Goal: Task Accomplishment & Management: Manage account settings

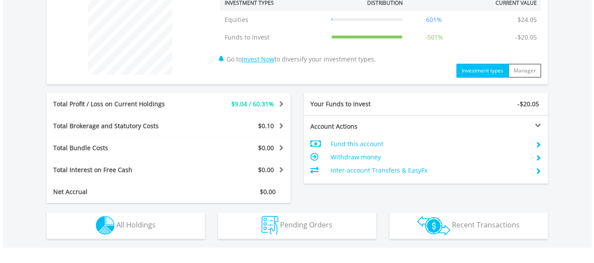
scroll to position [395, 0]
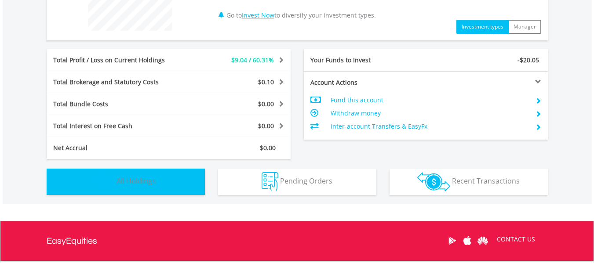
click at [175, 184] on button "Holdings All Holdings" at bounding box center [126, 182] width 158 height 26
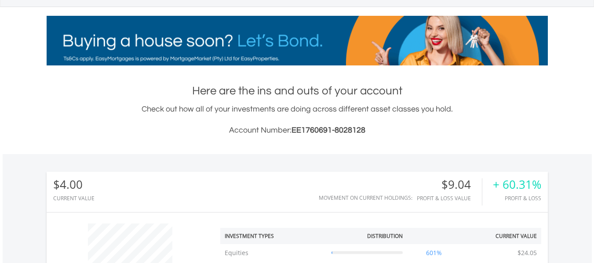
scroll to position [45, 0]
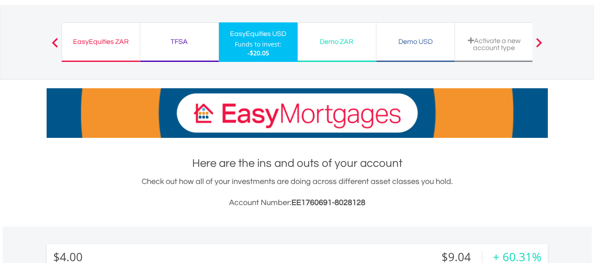
drag, startPoint x: 174, startPoint y: 45, endPoint x: 475, endPoint y: 57, distance: 300.6
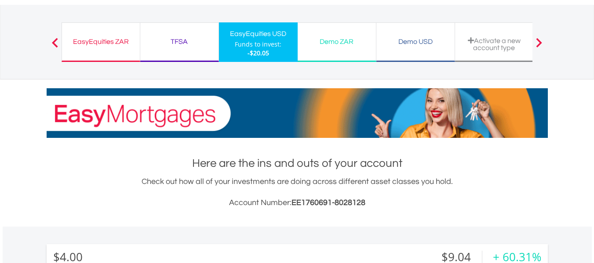
click at [174, 45] on div "TFSA" at bounding box center [180, 42] width 68 height 12
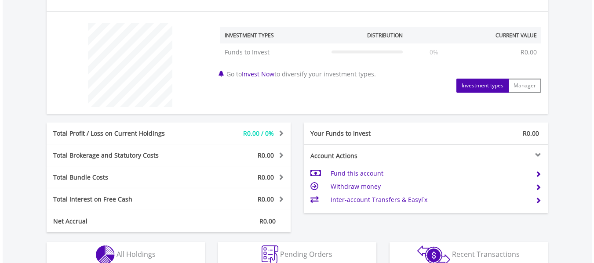
scroll to position [363, 0]
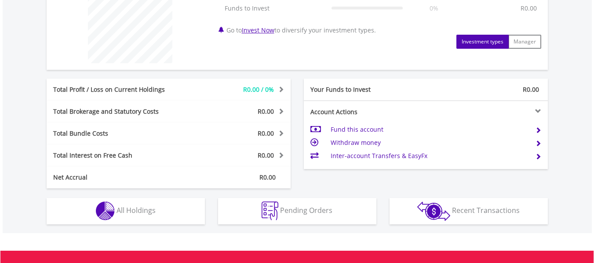
click at [487, 39] on button "Investment types" at bounding box center [482, 42] width 52 height 14
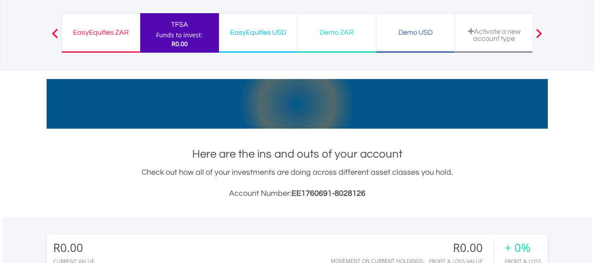
scroll to position [0, 0]
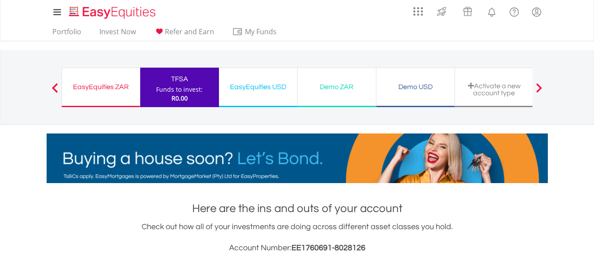
click at [348, 93] on div "Demo ZAR" at bounding box center [337, 87] width 68 height 12
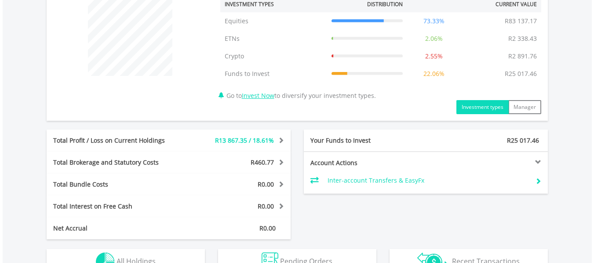
scroll to position [427, 0]
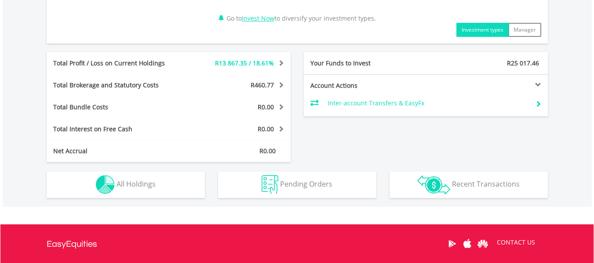
click at [212, 181] on div "Pending Orders Pending Orders" at bounding box center [298, 180] width 172 height 36
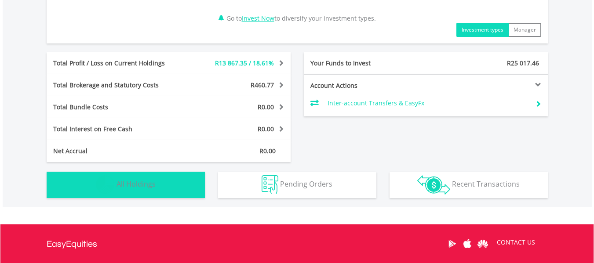
click at [164, 190] on button "Holdings All Holdings" at bounding box center [126, 185] width 158 height 26
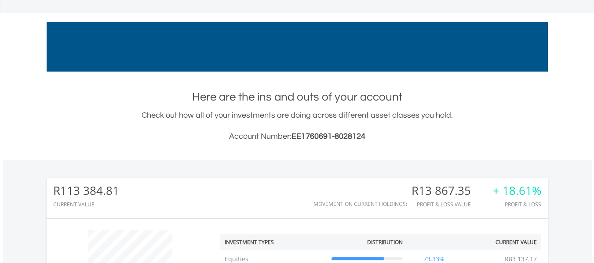
scroll to position [0, 0]
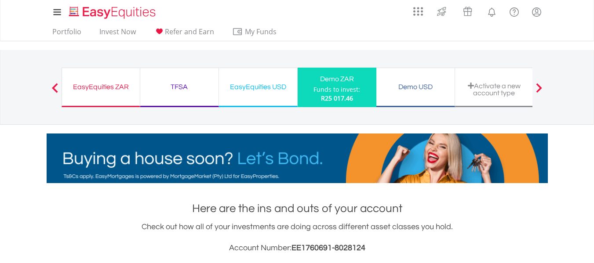
click at [177, 91] on div "TFSA" at bounding box center [180, 87] width 68 height 12
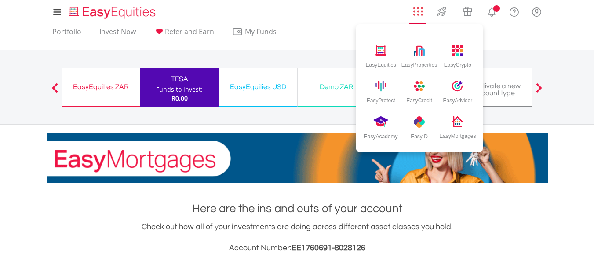
click at [418, 9] on img "AppsGrid" at bounding box center [418, 12] width 10 height 10
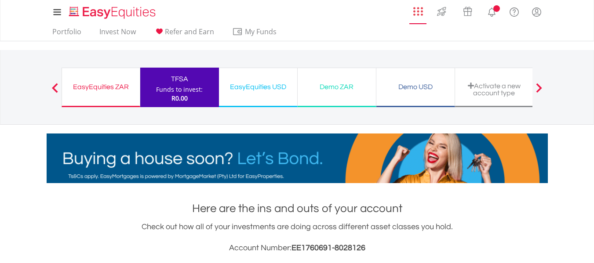
click at [418, 9] on img "AppsGrid" at bounding box center [418, 12] width 10 height 10
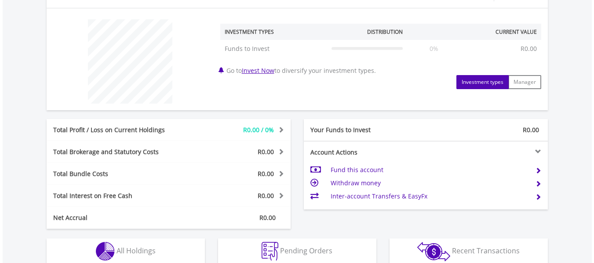
scroll to position [396, 0]
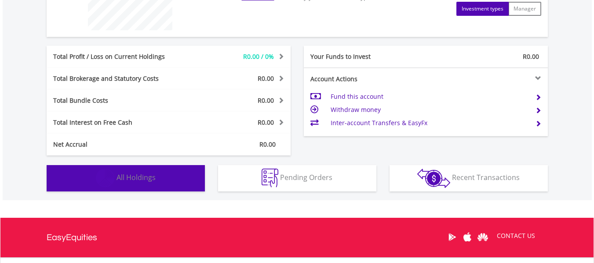
click at [201, 180] on button "Holdings All Holdings" at bounding box center [126, 178] width 158 height 26
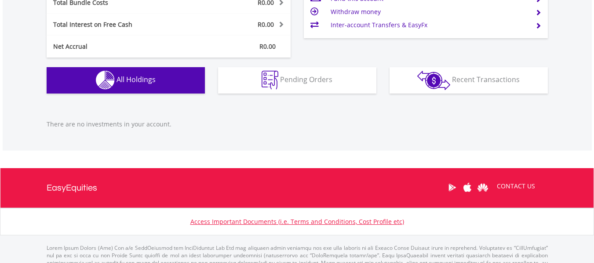
scroll to position [526, 0]
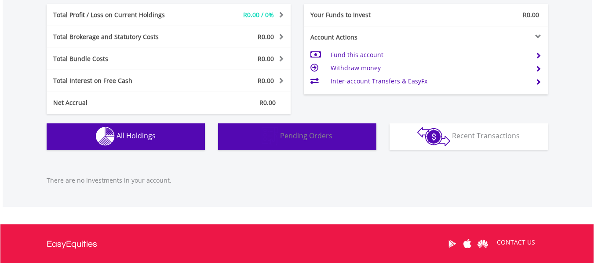
click at [296, 144] on button "Pending Orders Pending Orders" at bounding box center [297, 137] width 158 height 26
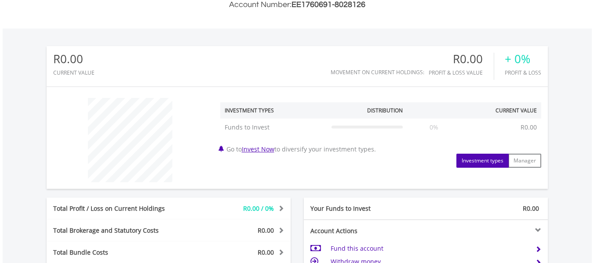
scroll to position [264, 0]
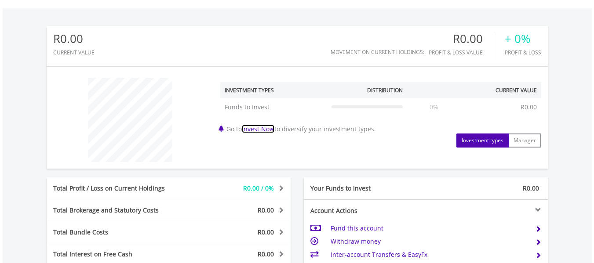
click at [272, 128] on link "Invest Now" at bounding box center [258, 129] width 33 height 8
